Goal: Task Accomplishment & Management: Manage account settings

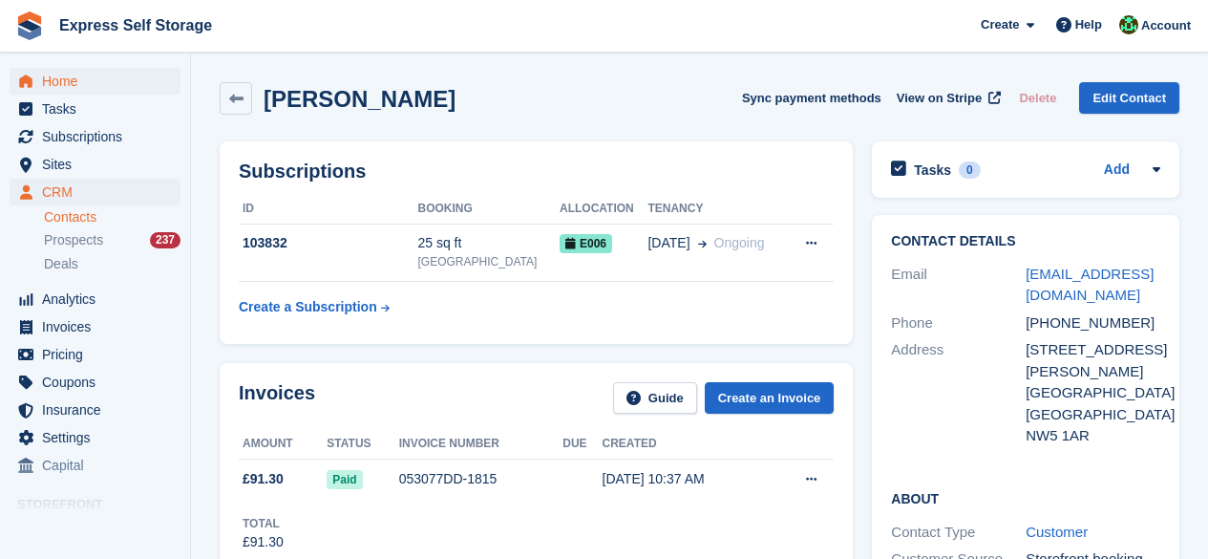
scroll to position [96, 0]
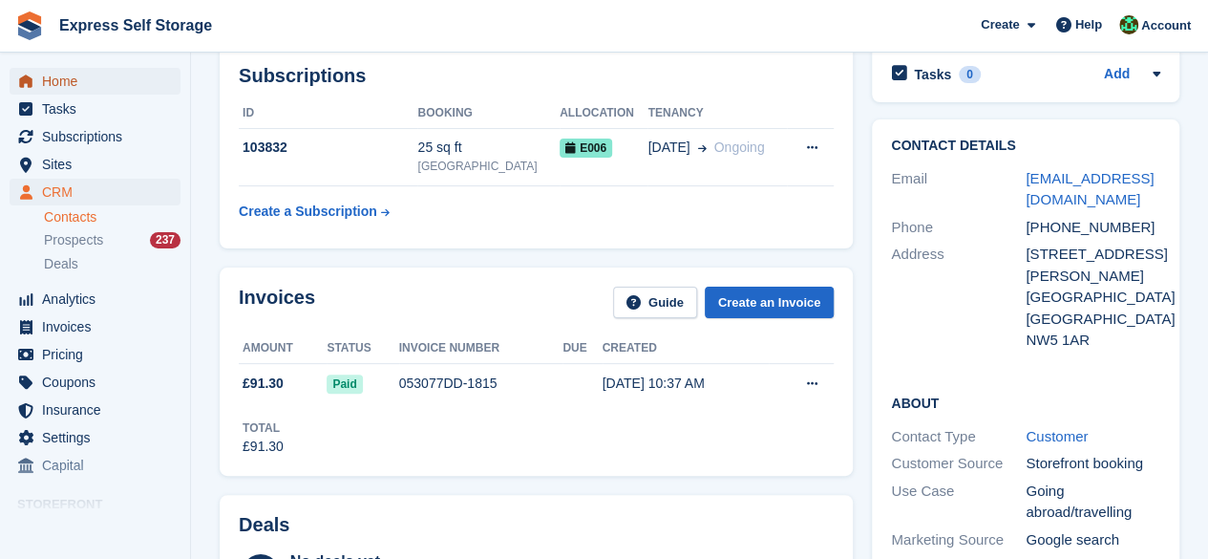
click at [54, 84] on span "Home" at bounding box center [99, 81] width 115 height 27
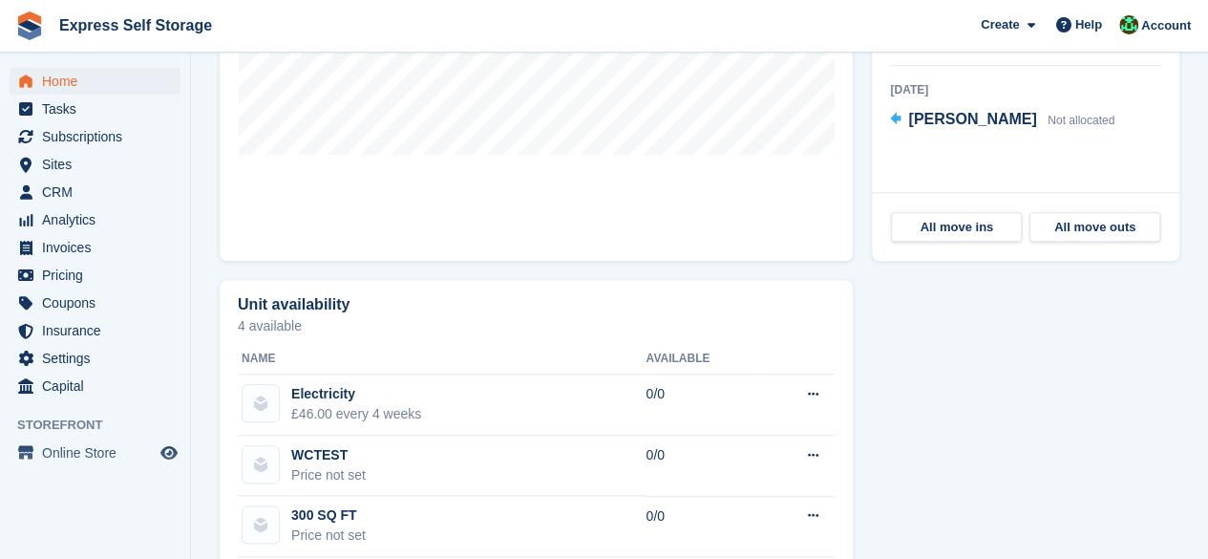
scroll to position [860, 0]
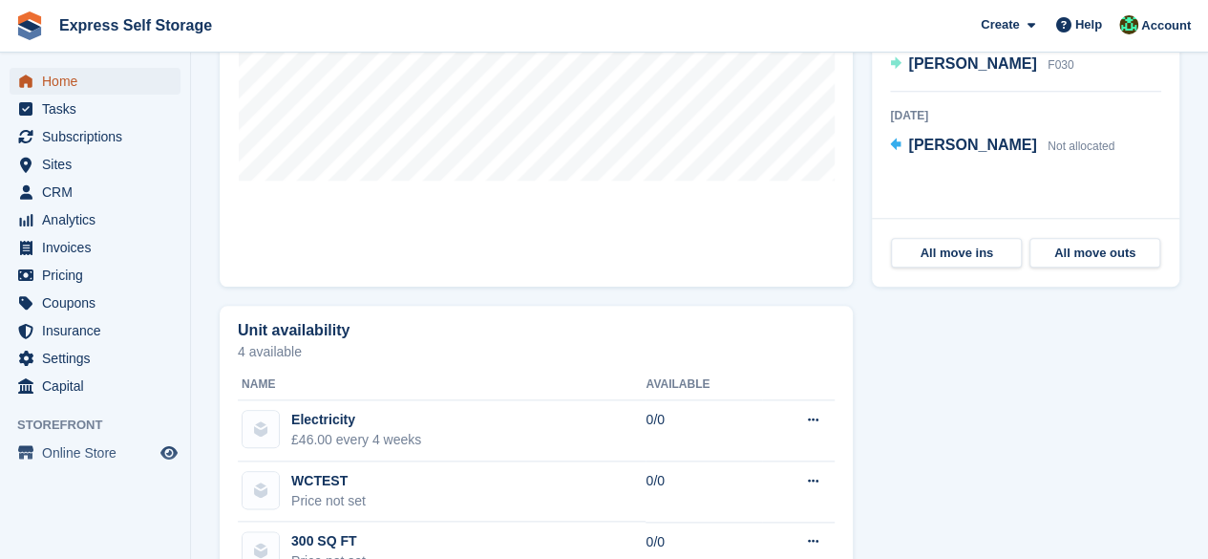
click at [98, 78] on span "Home" at bounding box center [99, 81] width 115 height 27
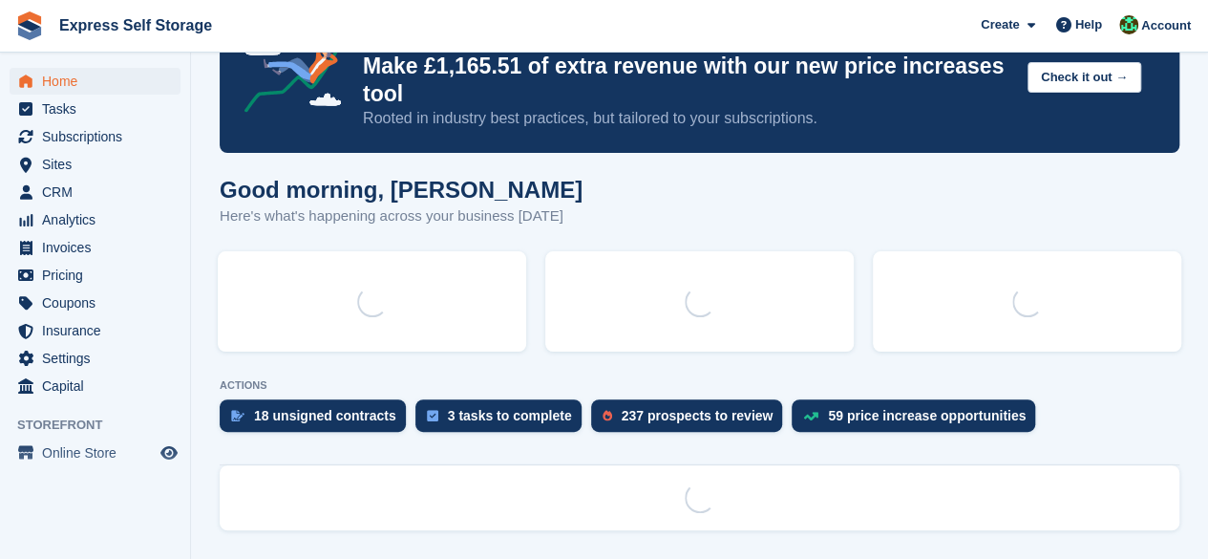
scroll to position [0, 0]
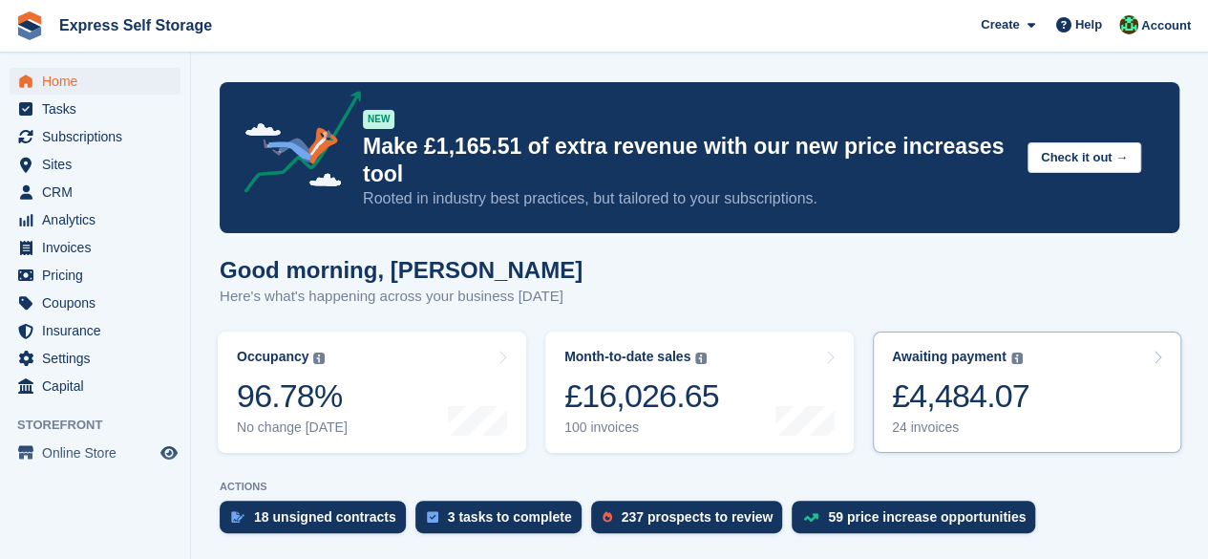
click at [1019, 376] on div "£4,484.07" at bounding box center [961, 395] width 138 height 39
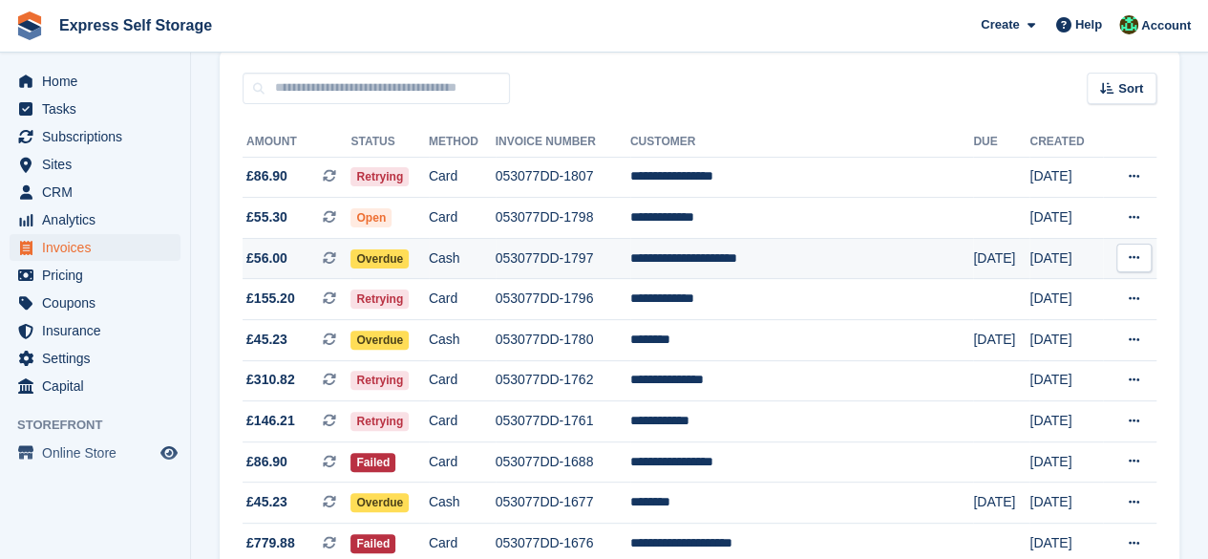
scroll to position [191, 0]
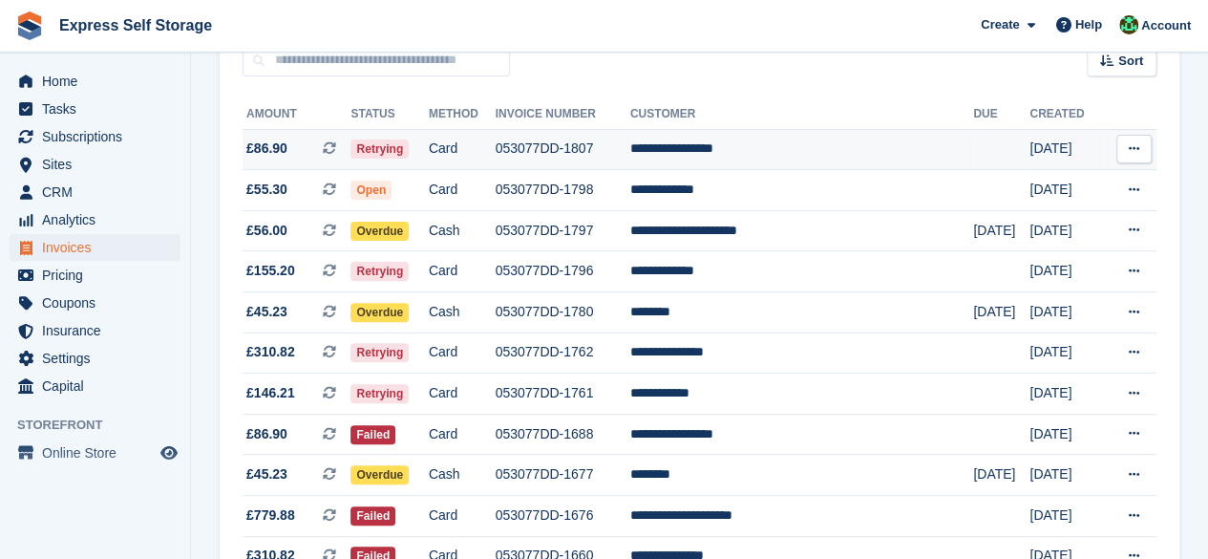
click at [392, 152] on span "Retrying" at bounding box center [380, 148] width 58 height 19
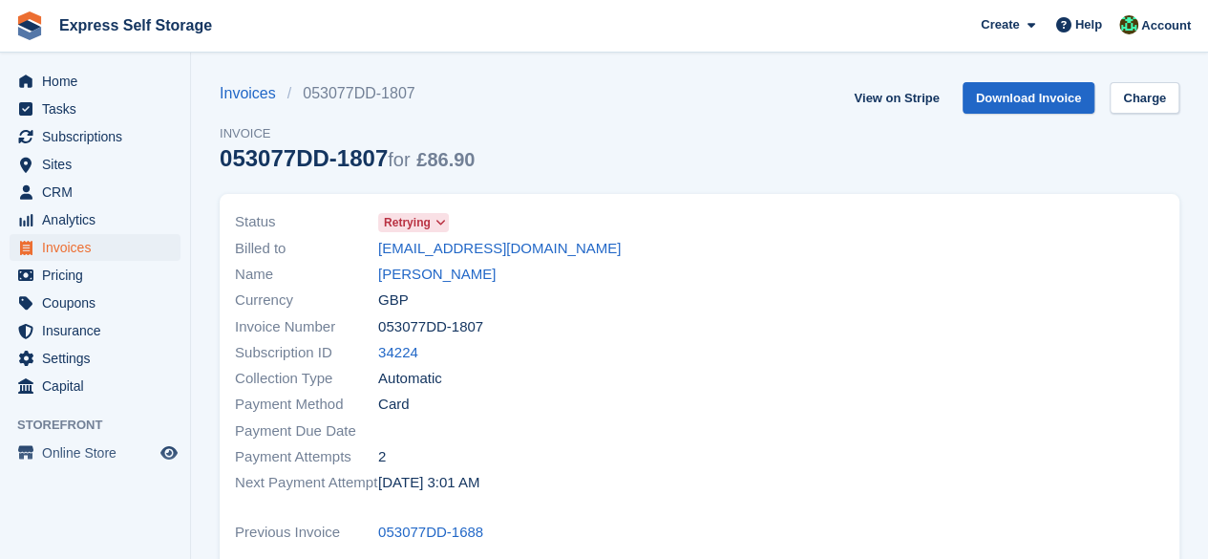
click at [430, 215] on span "Retrying" at bounding box center [407, 222] width 47 height 17
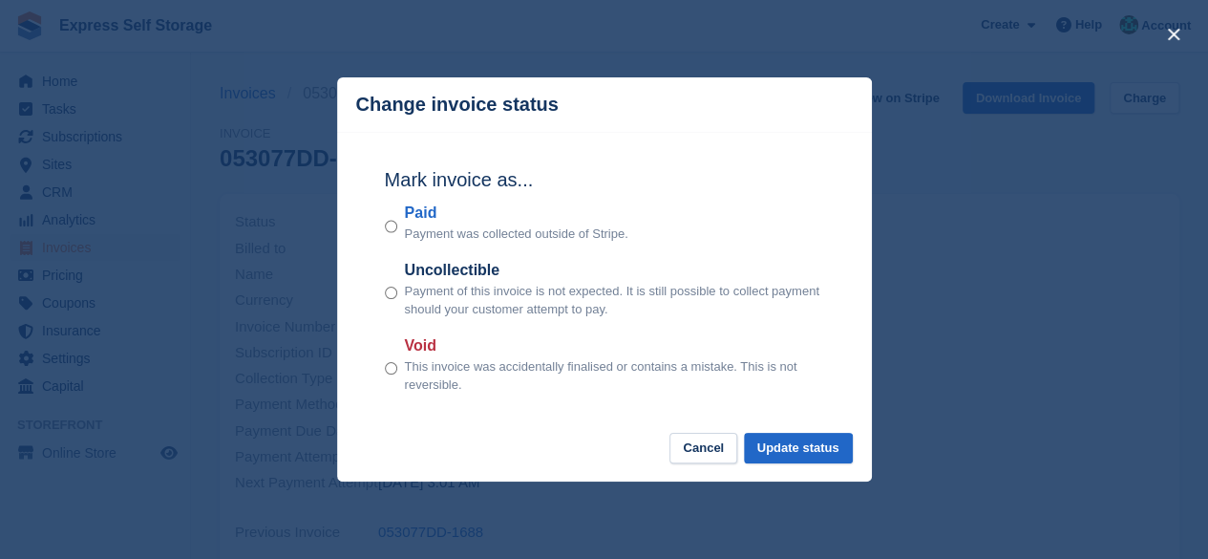
click at [993, 406] on div "close" at bounding box center [604, 279] width 1208 height 559
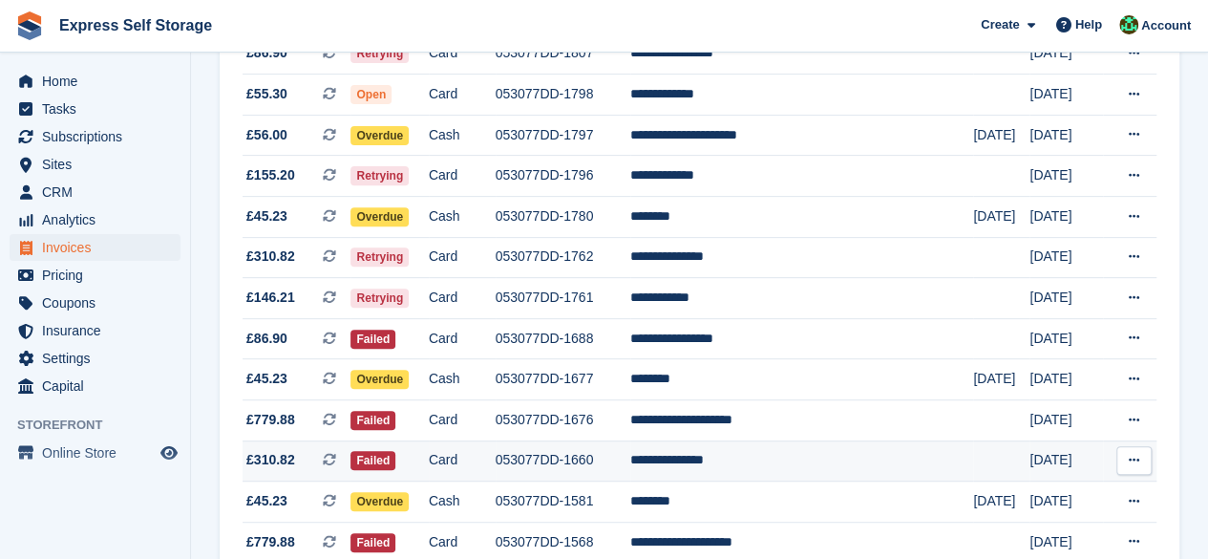
scroll to position [382, 0]
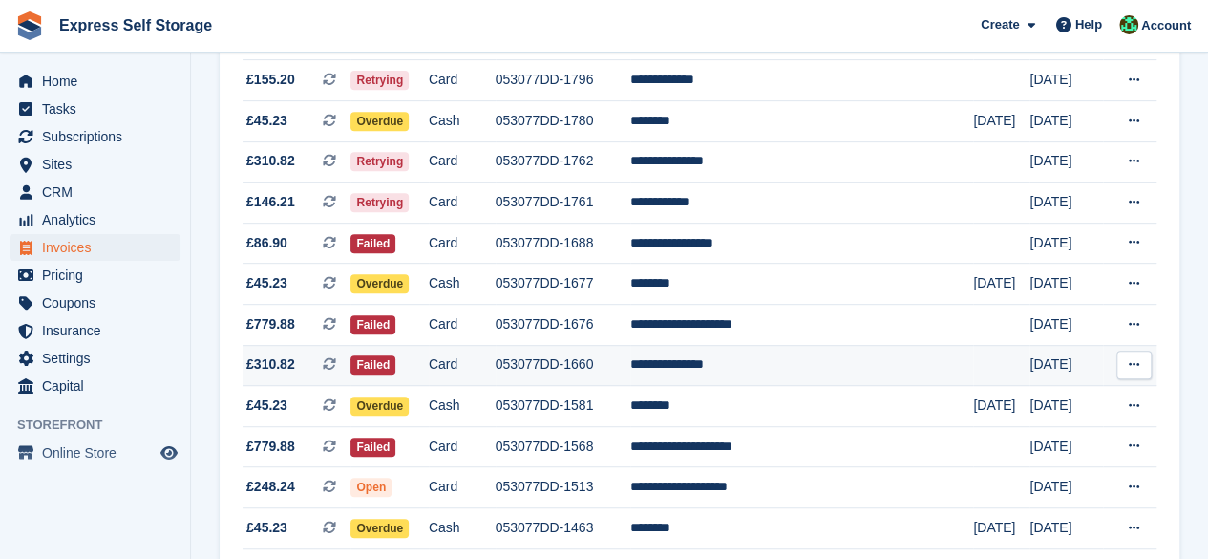
click at [335, 366] on icon at bounding box center [328, 363] width 13 height 13
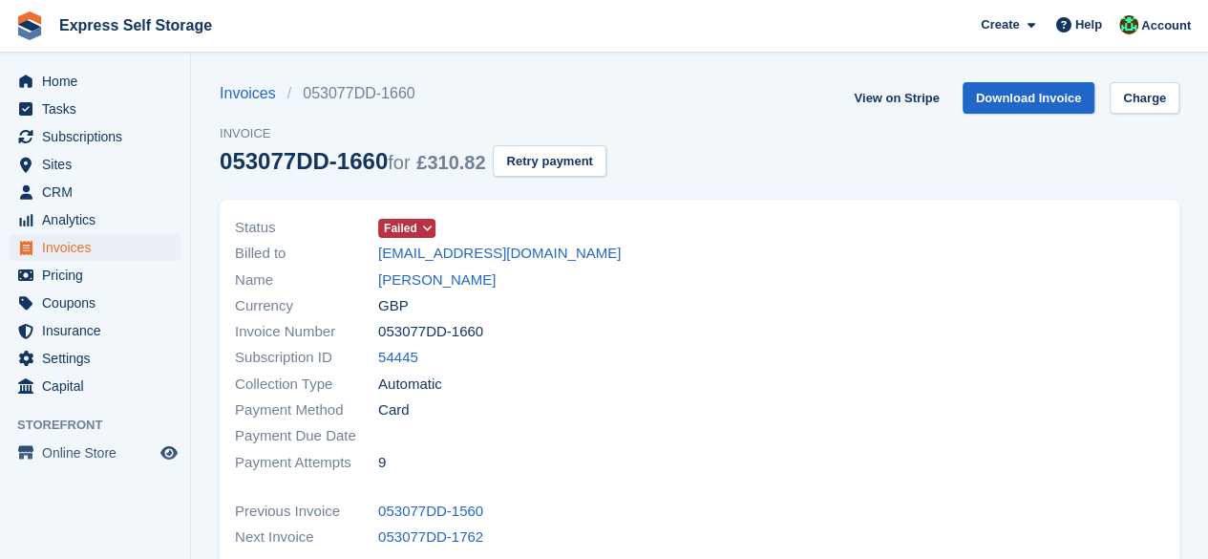
click at [580, 142] on div "Invoices 053077DD-1660 Invoice 053077DD-1660 for £310.82 Retry payment" at bounding box center [413, 140] width 387 height 117
drag, startPoint x: 568, startPoint y: 158, endPoint x: 713, endPoint y: 90, distance: 160.2
click at [568, 158] on button "Retry payment" at bounding box center [549, 161] width 113 height 32
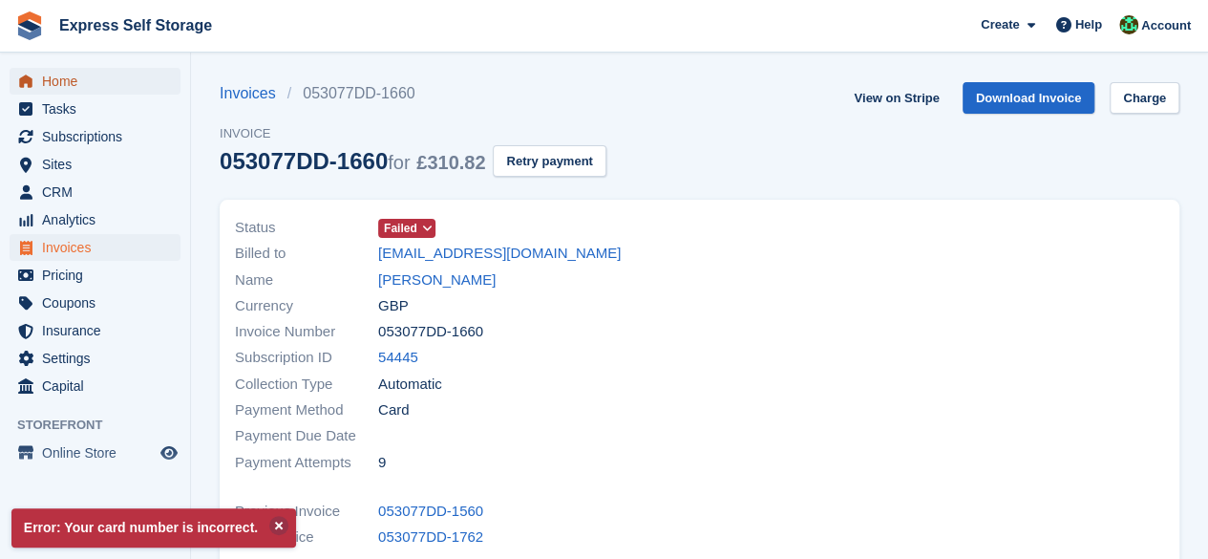
click at [80, 87] on span "Home" at bounding box center [99, 81] width 115 height 27
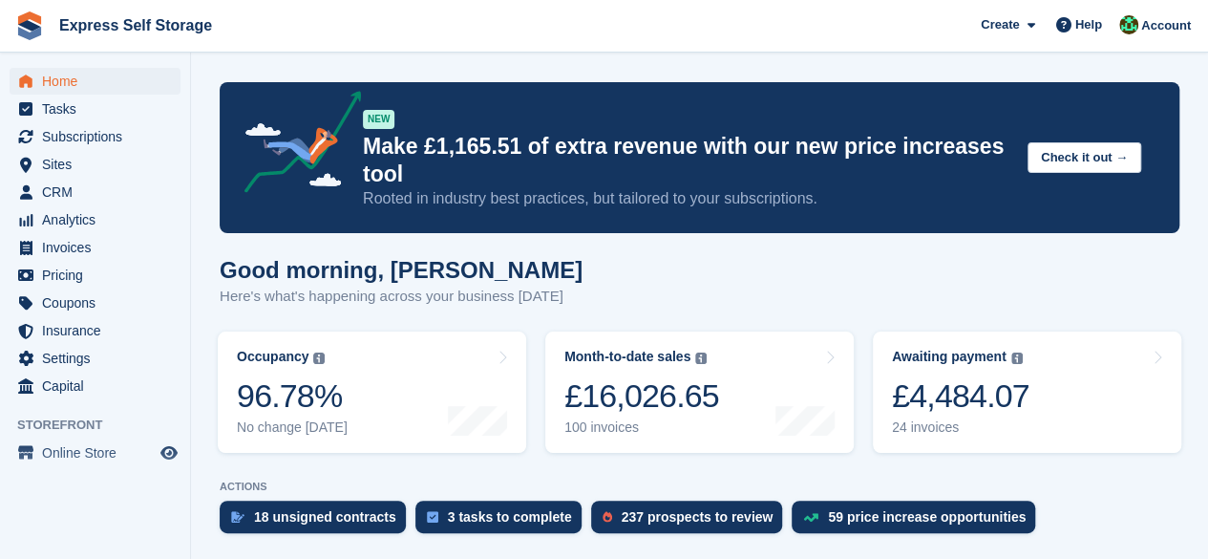
scroll to position [478, 0]
